Goal: Find specific page/section: Find specific page/section

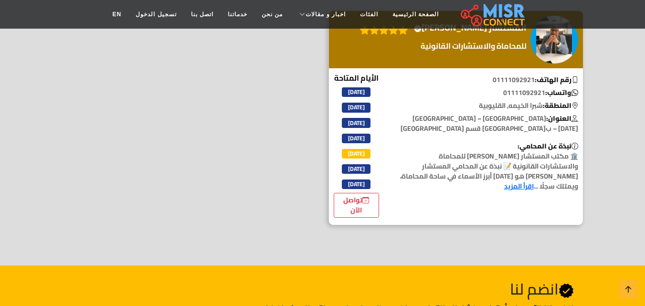
scroll to position [172, 0]
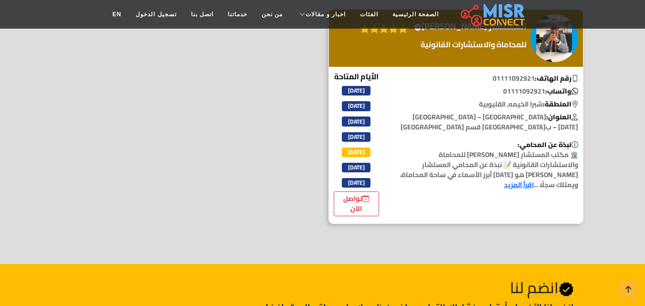
click at [525, 191] on link "اقرأ المزيد" at bounding box center [519, 184] width 30 height 12
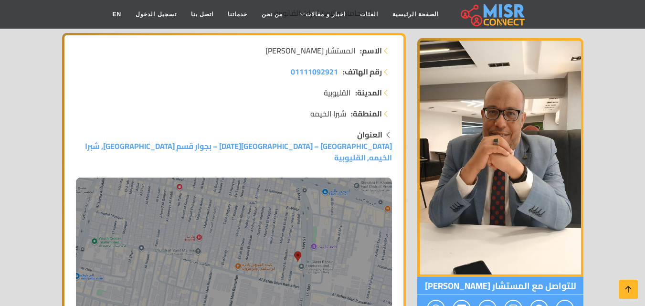
scroll to position [286, 0]
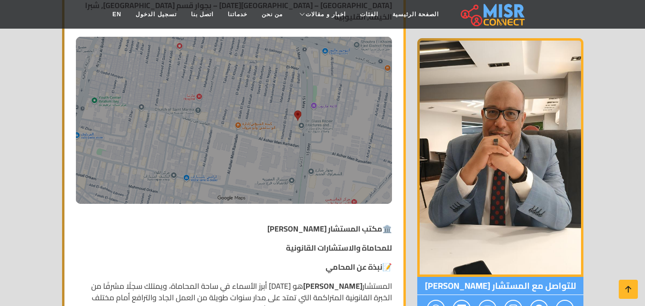
click at [295, 106] on img at bounding box center [234, 120] width 316 height 167
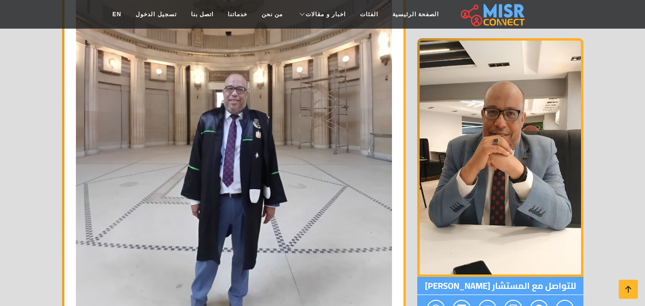
scroll to position [2023, 0]
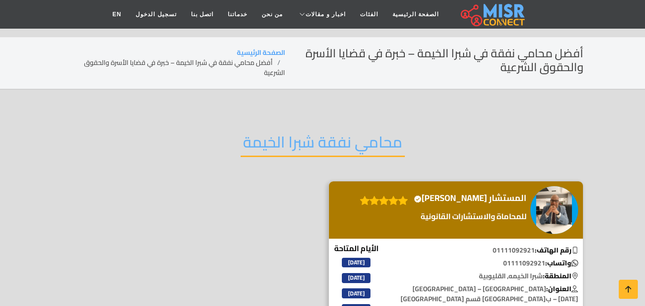
scroll to position [172, 0]
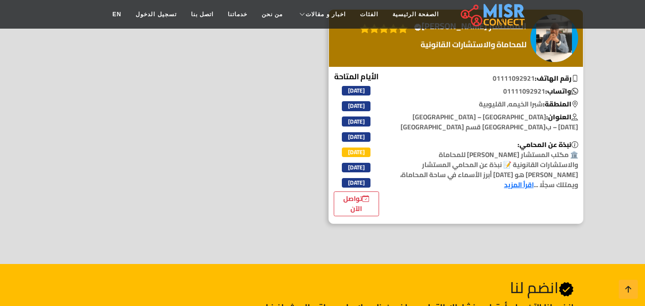
click at [398, 36] on icon at bounding box center [393, 28] width 10 height 14
